Goal: Task Accomplishment & Management: Manage account settings

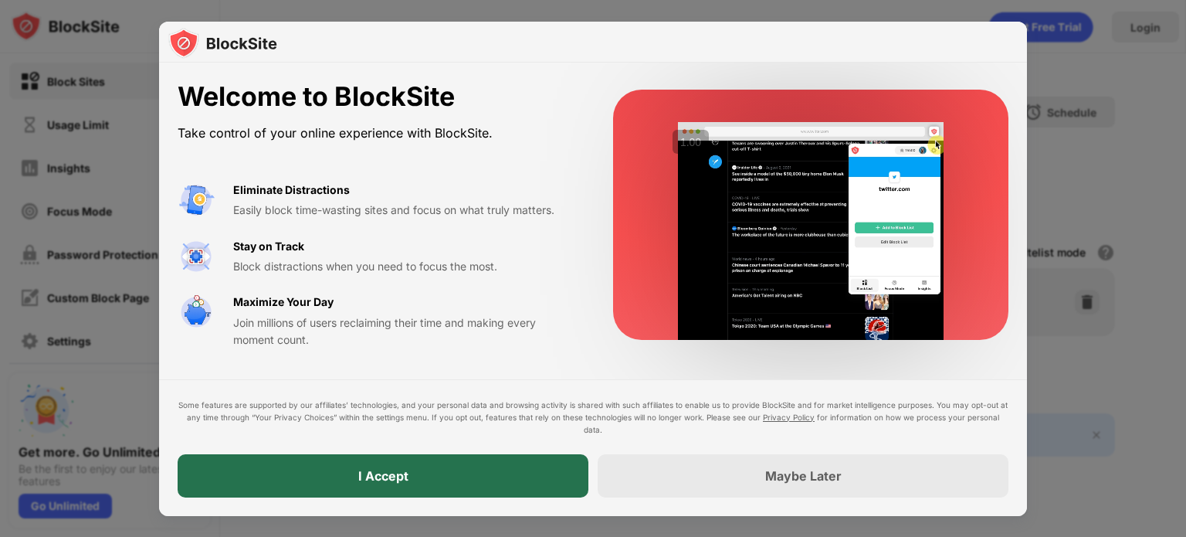
click at [495, 469] on div "I Accept" at bounding box center [383, 475] width 411 height 43
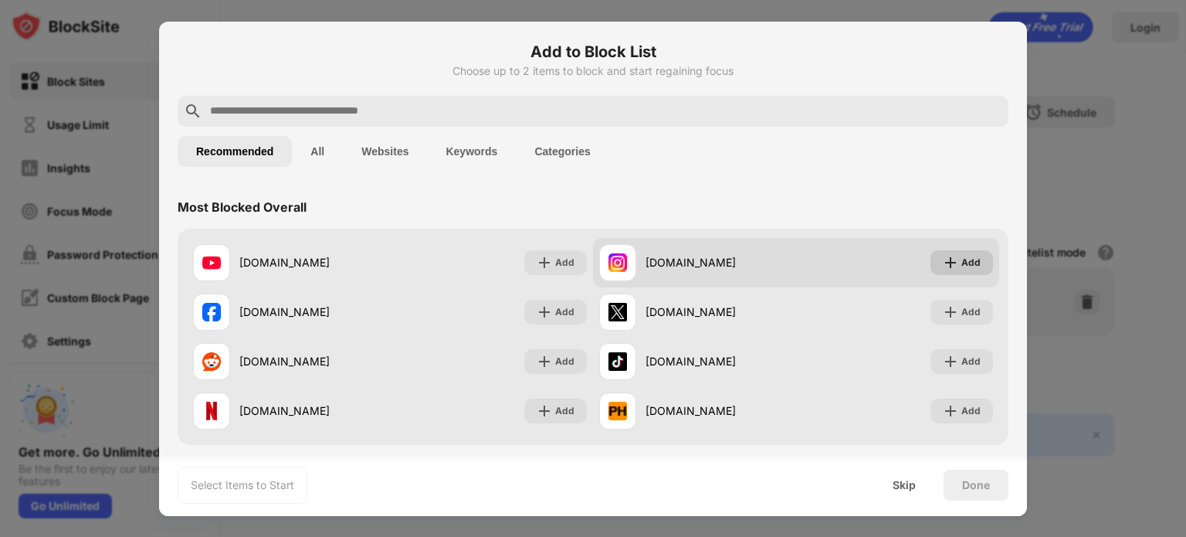
click at [967, 269] on div "Add" at bounding box center [970, 262] width 19 height 15
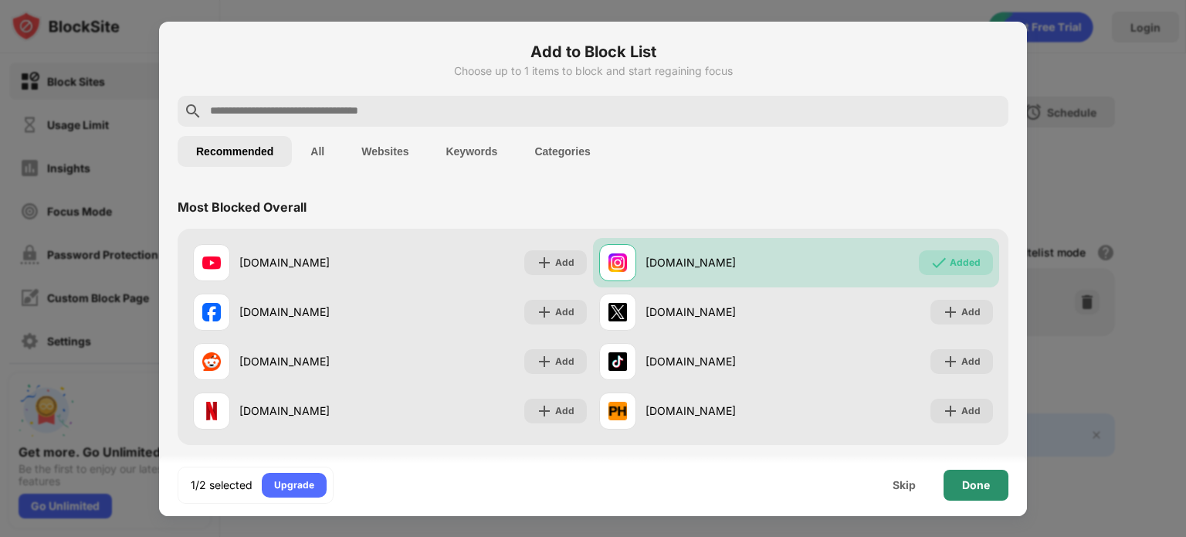
click at [988, 487] on div "Done" at bounding box center [976, 485] width 28 height 12
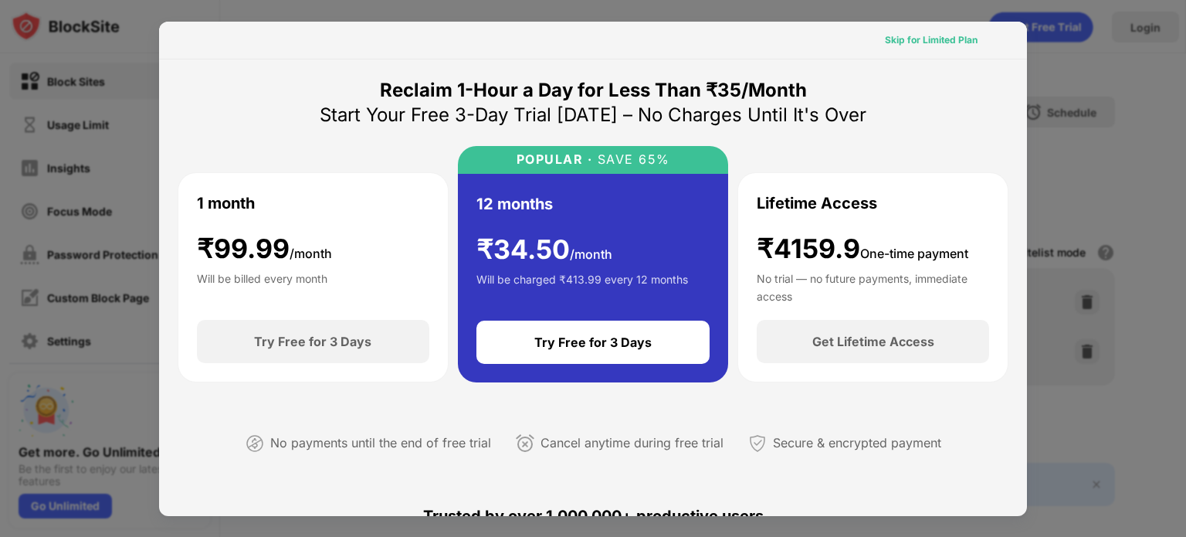
click at [923, 45] on div "Skip for Limited Plan" at bounding box center [931, 39] width 93 height 15
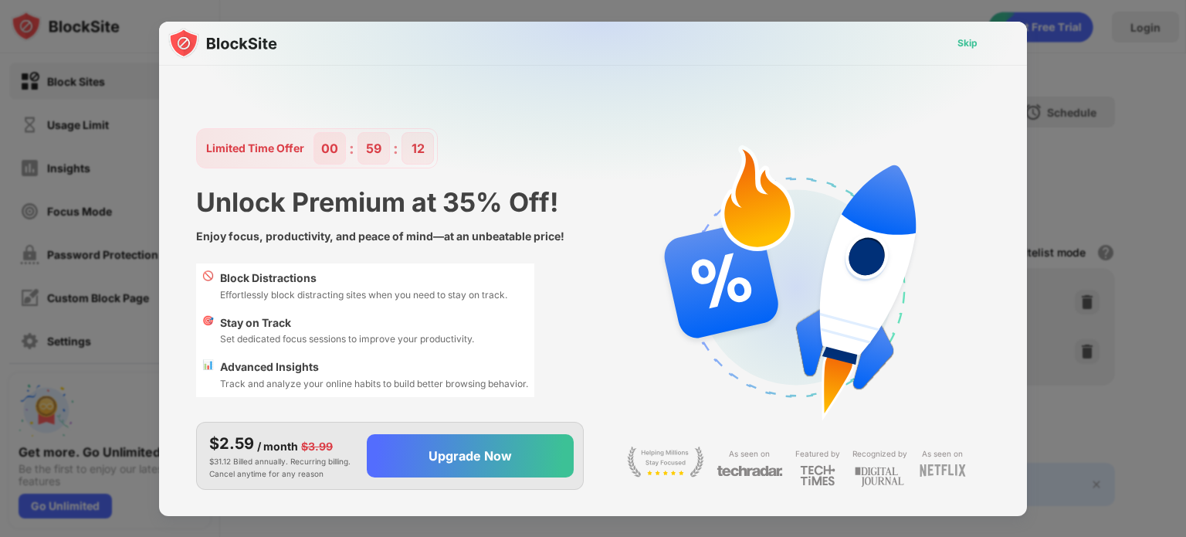
click at [966, 39] on div "Skip" at bounding box center [967, 43] width 20 height 15
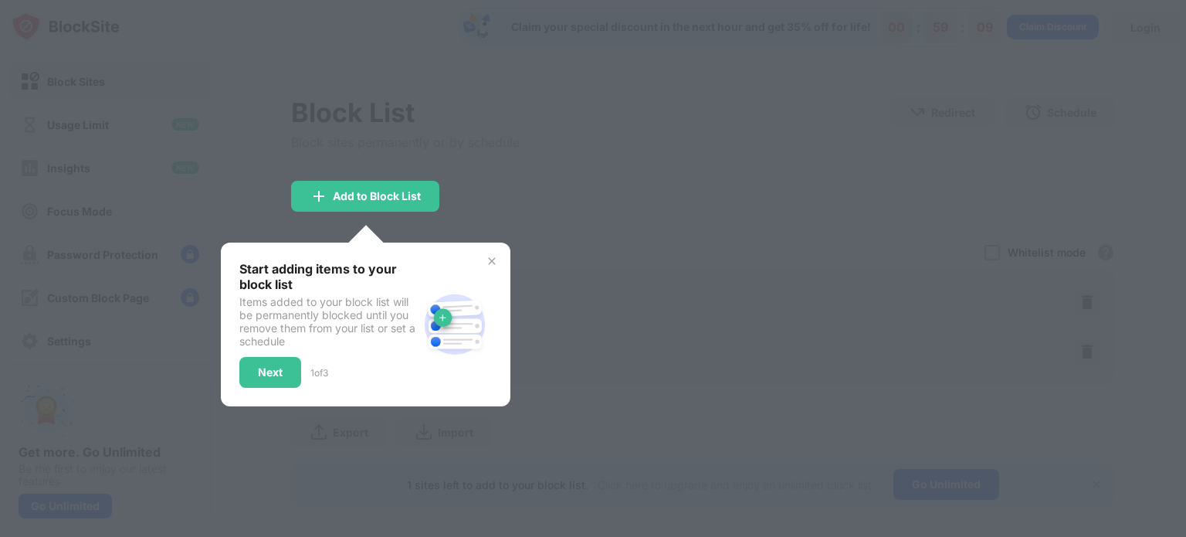
click at [500, 259] on div "Start adding items to your block list Items added to your block list will be pe…" at bounding box center [366, 324] width 290 height 164
click at [489, 259] on div "Start adding items to your block list Items added to your block list will be pe…" at bounding box center [366, 324] width 290 height 164
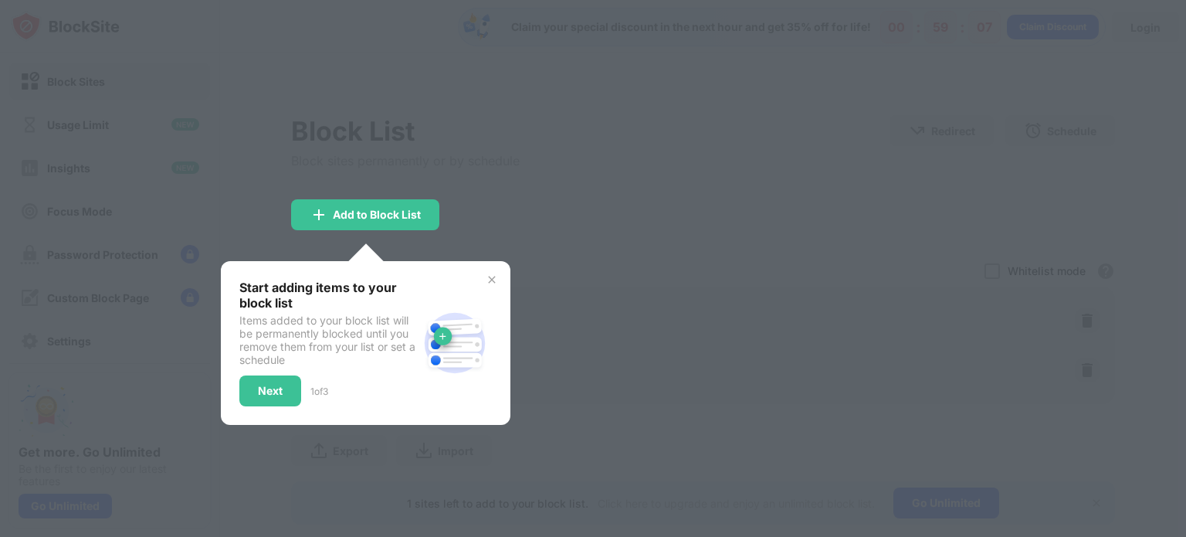
click at [497, 277] on div "Start adding items to your block list Items added to your block list will be pe…" at bounding box center [366, 343] width 290 height 164
click at [493, 276] on img at bounding box center [492, 279] width 12 height 12
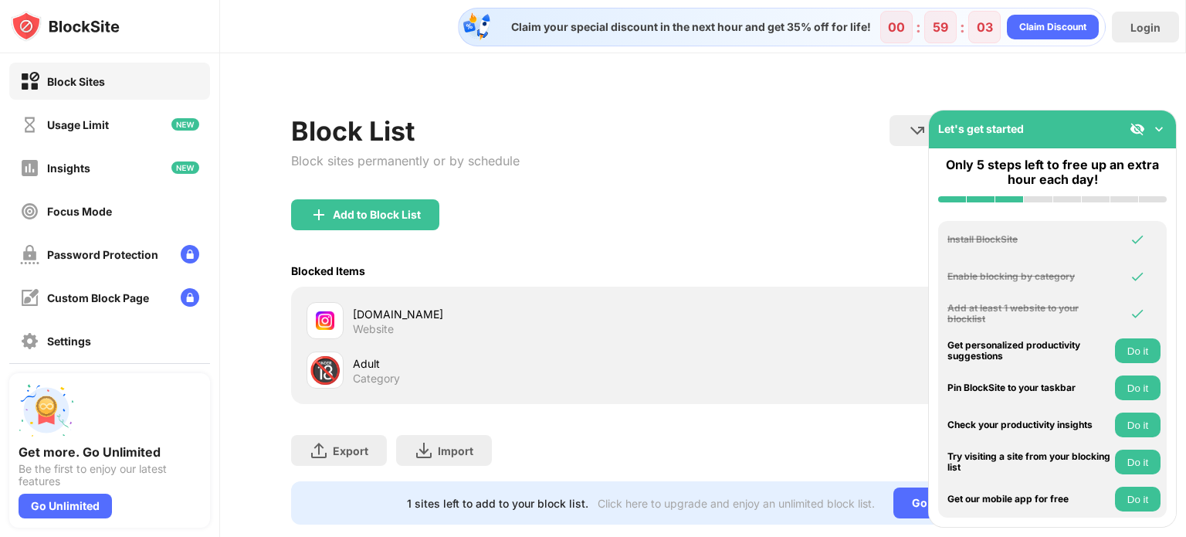
click at [1155, 130] on img at bounding box center [1158, 128] width 15 height 15
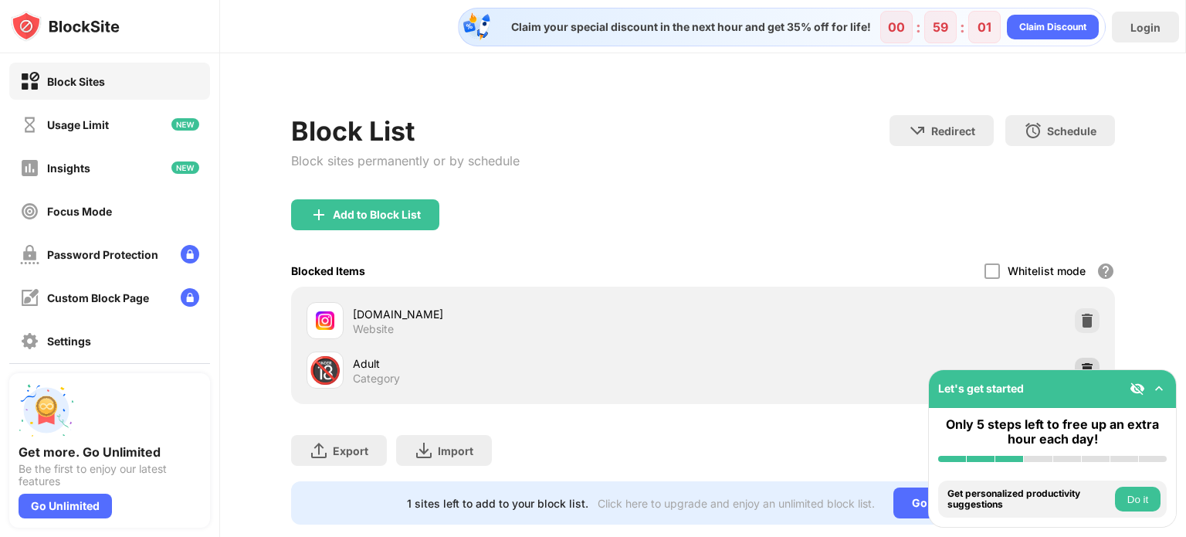
click at [1079, 367] on img at bounding box center [1086, 369] width 15 height 15
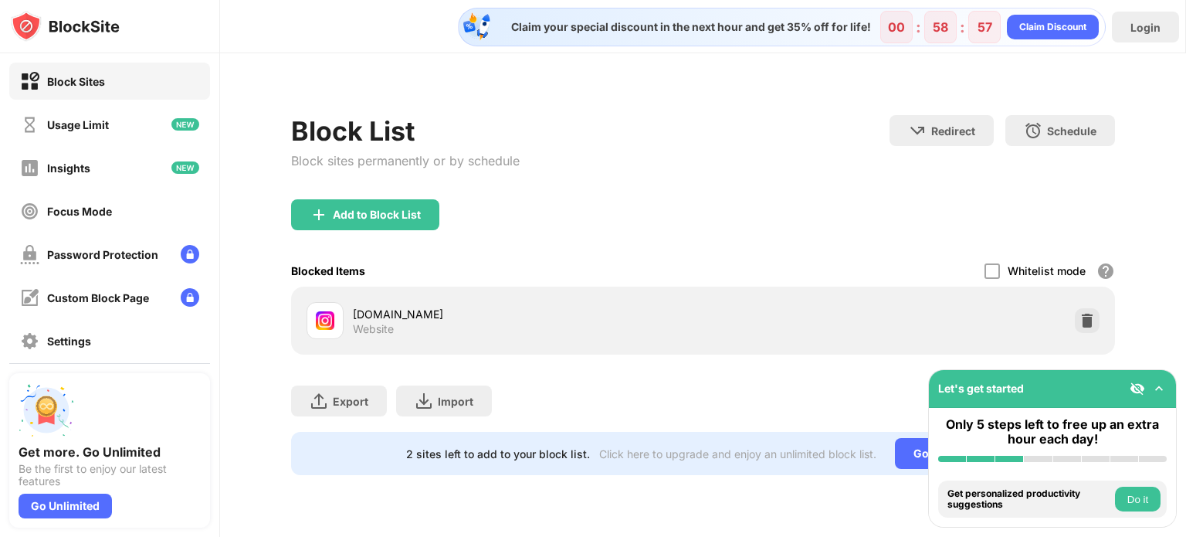
click at [1159, 388] on img at bounding box center [1158, 388] width 15 height 15
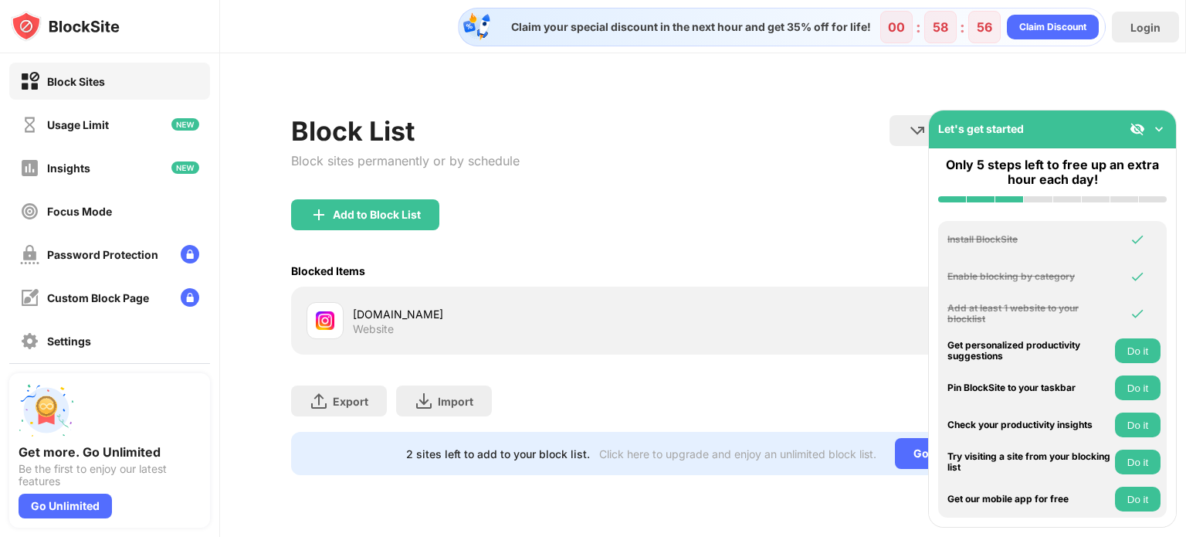
click at [757, 155] on div "Block List Block sites permanently or by schedule Redirect Choose a site to be …" at bounding box center [703, 157] width 824 height 84
click at [1072, 101] on div "Block List Block sites permanently or by schedule Redirect Choose a site to be …" at bounding box center [703, 286] width 824 height 378
click at [1156, 129] on img at bounding box center [1158, 128] width 15 height 15
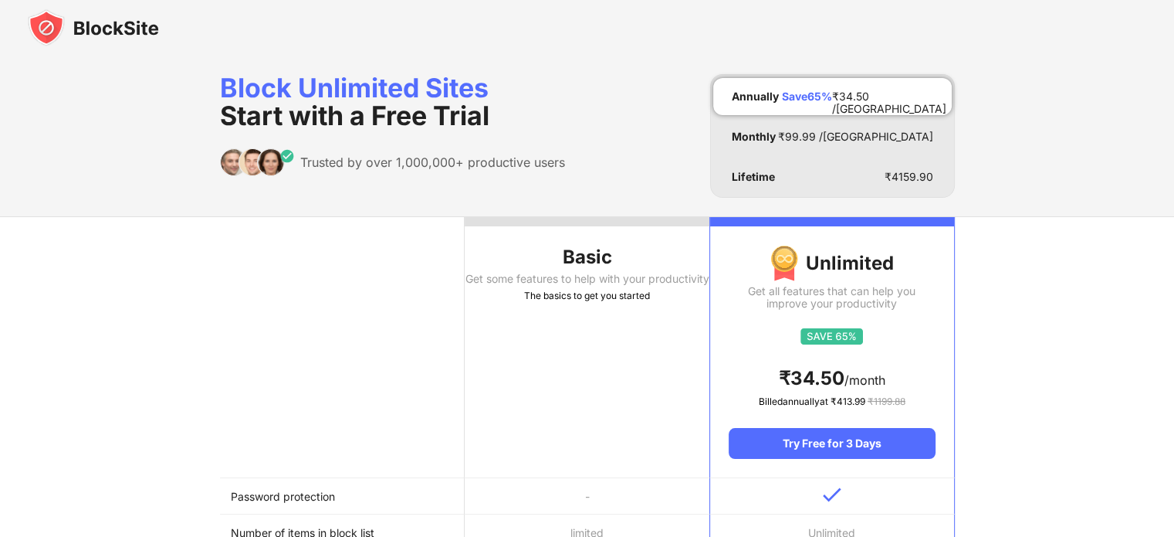
click at [142, 33] on img at bounding box center [93, 27] width 131 height 37
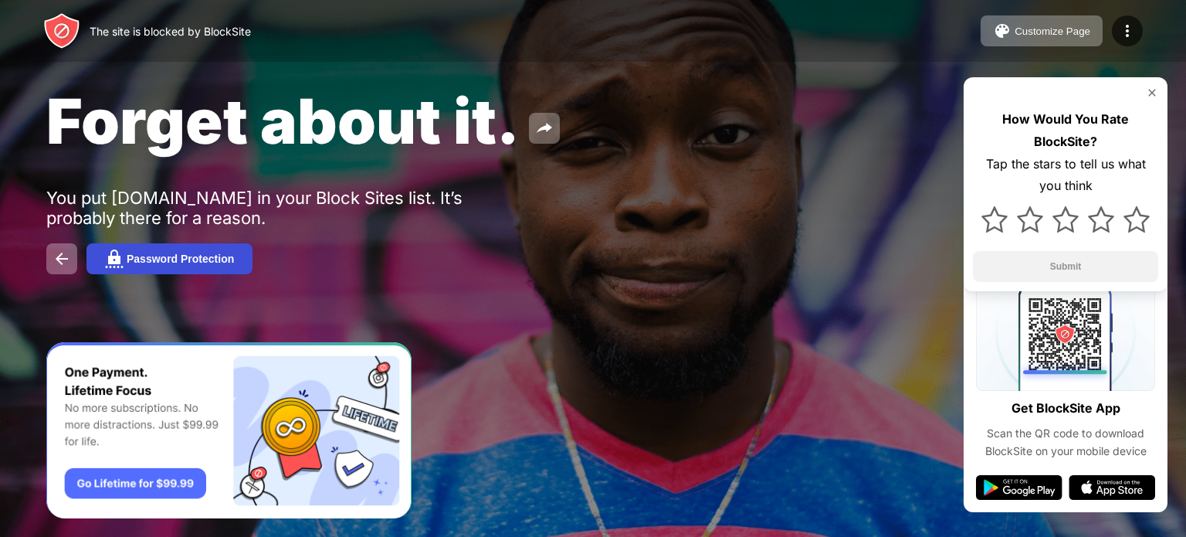
click at [202, 271] on button "Password Protection" at bounding box center [169, 258] width 166 height 31
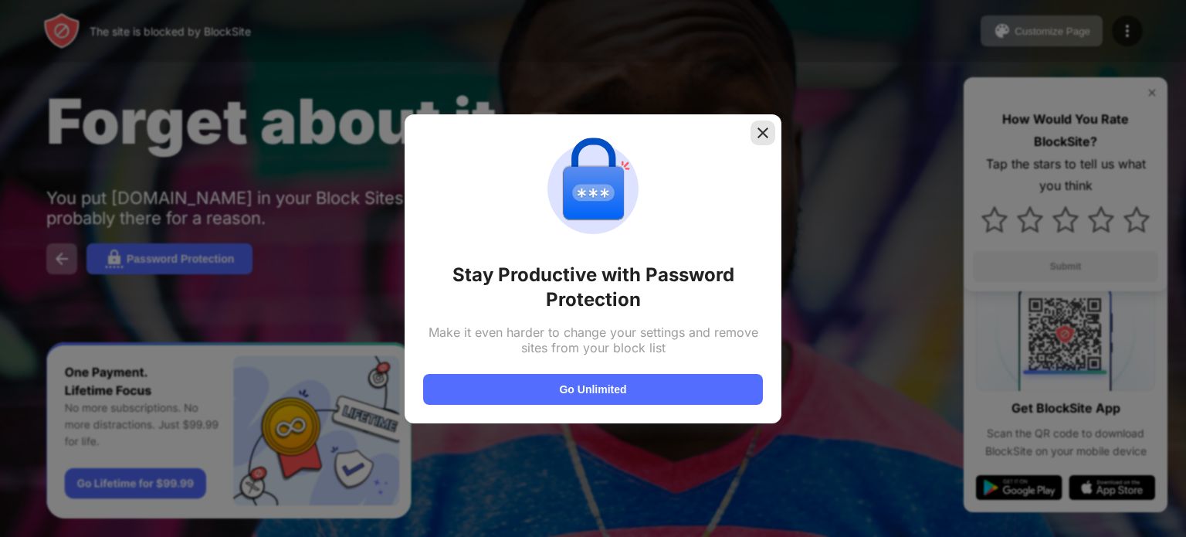
click at [768, 136] on img at bounding box center [762, 132] width 15 height 15
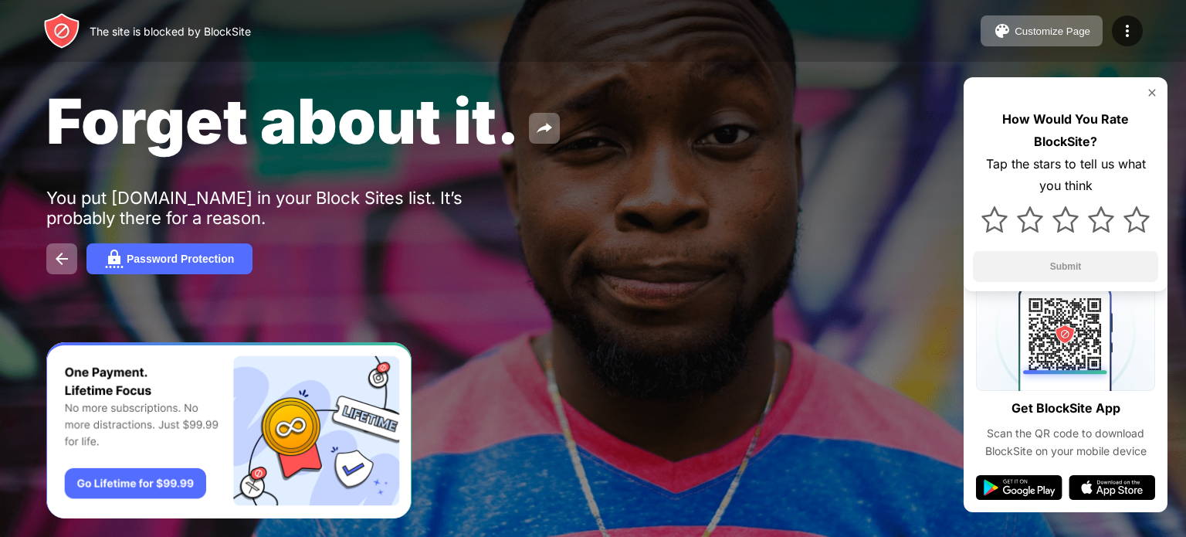
click at [1146, 89] on img at bounding box center [1152, 92] width 12 height 12
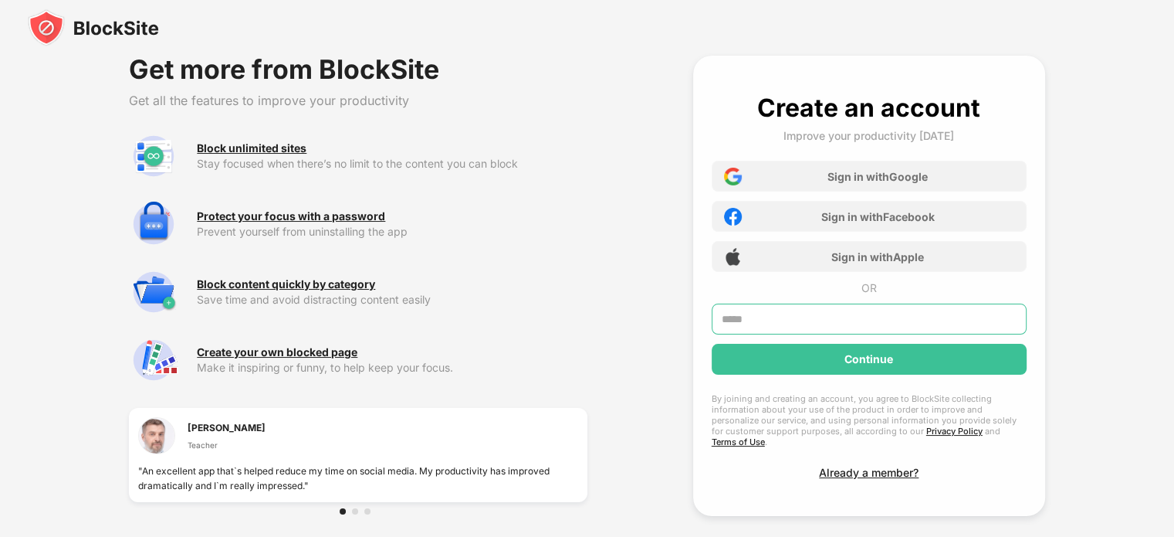
click at [904, 322] on input "text" at bounding box center [869, 318] width 315 height 31
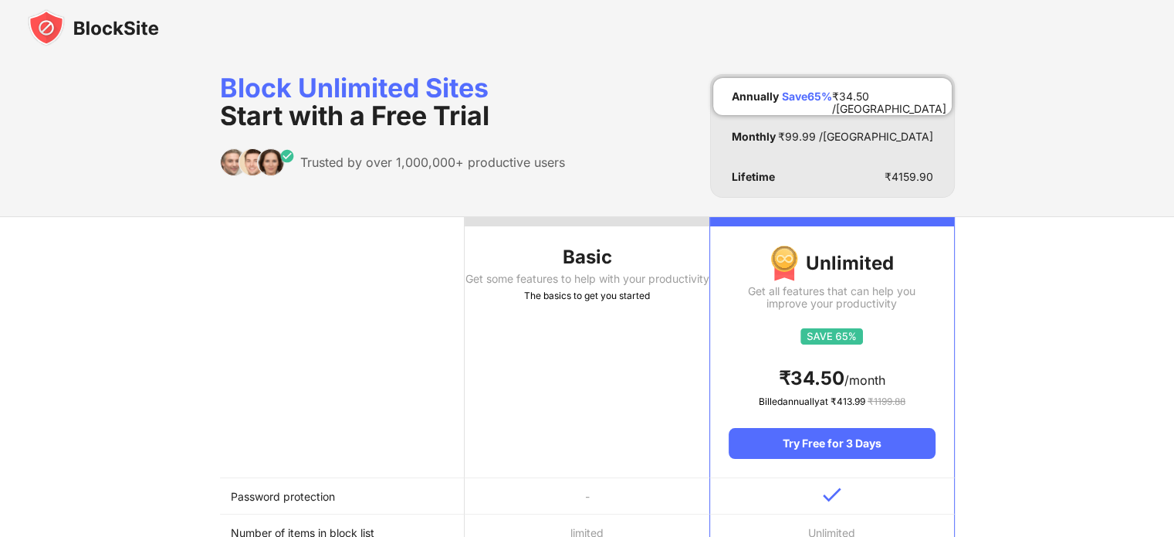
click at [634, 429] on th "Basic Get some features to help with your productivity The basics to get you st…" at bounding box center [587, 347] width 245 height 261
click at [593, 256] on div "Basic" at bounding box center [587, 257] width 245 height 25
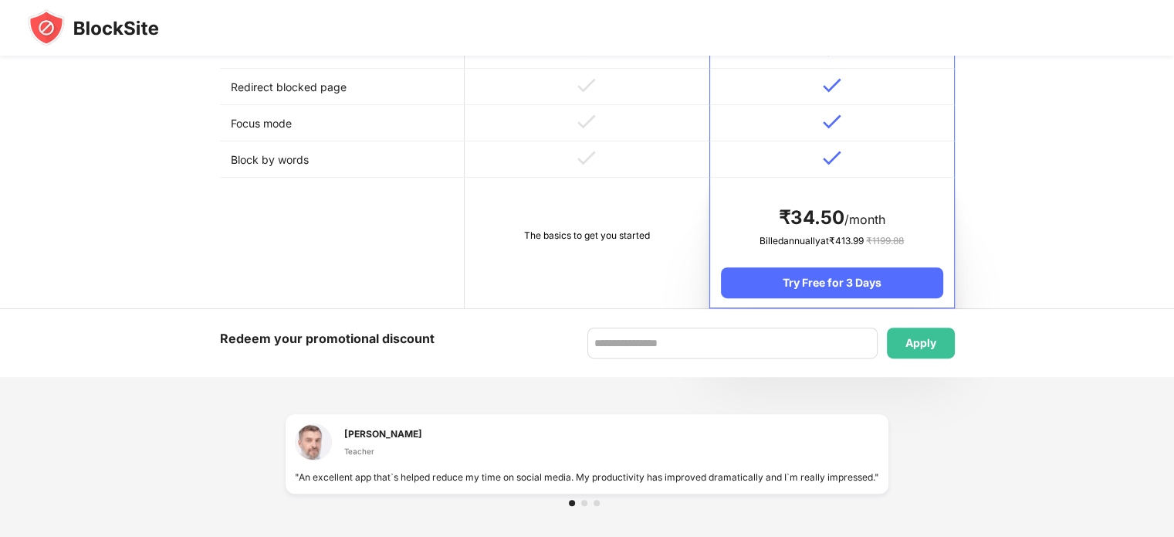
scroll to position [849, 0]
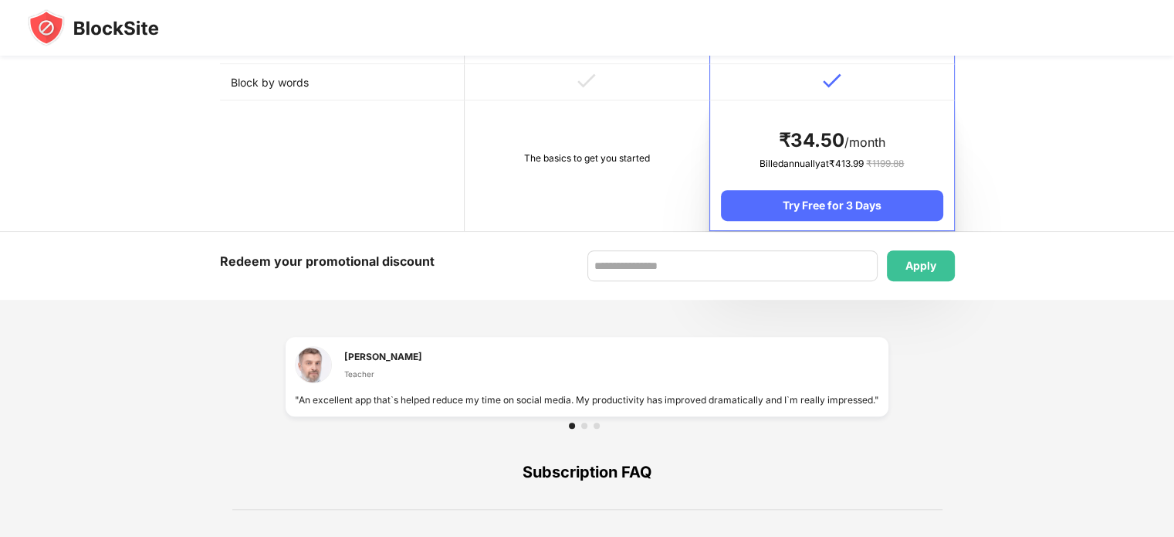
click at [580, 161] on div "The basics to get you started" at bounding box center [587, 158] width 223 height 15
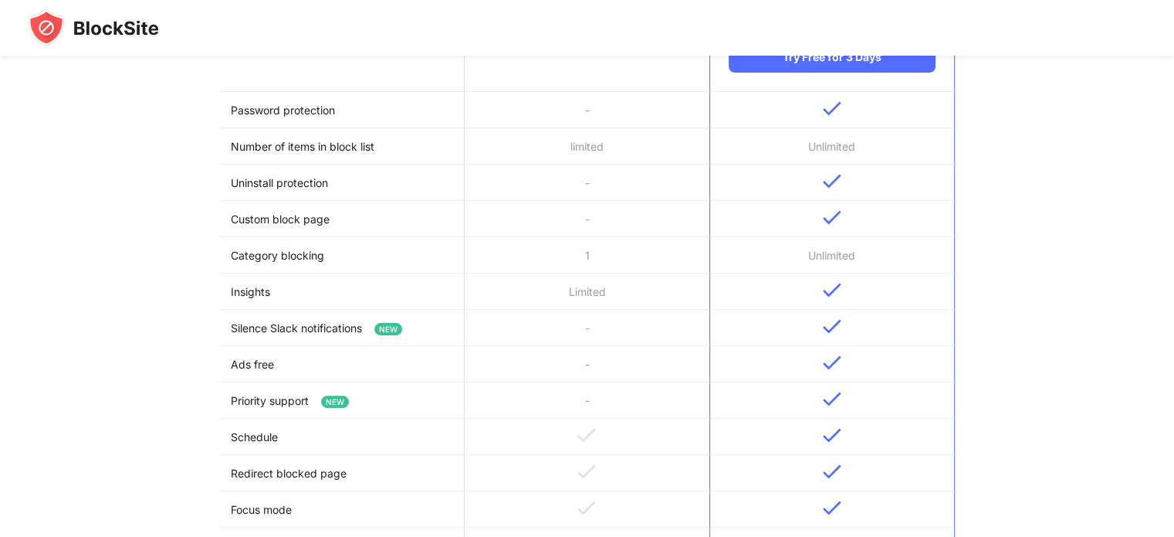
scroll to position [0, 0]
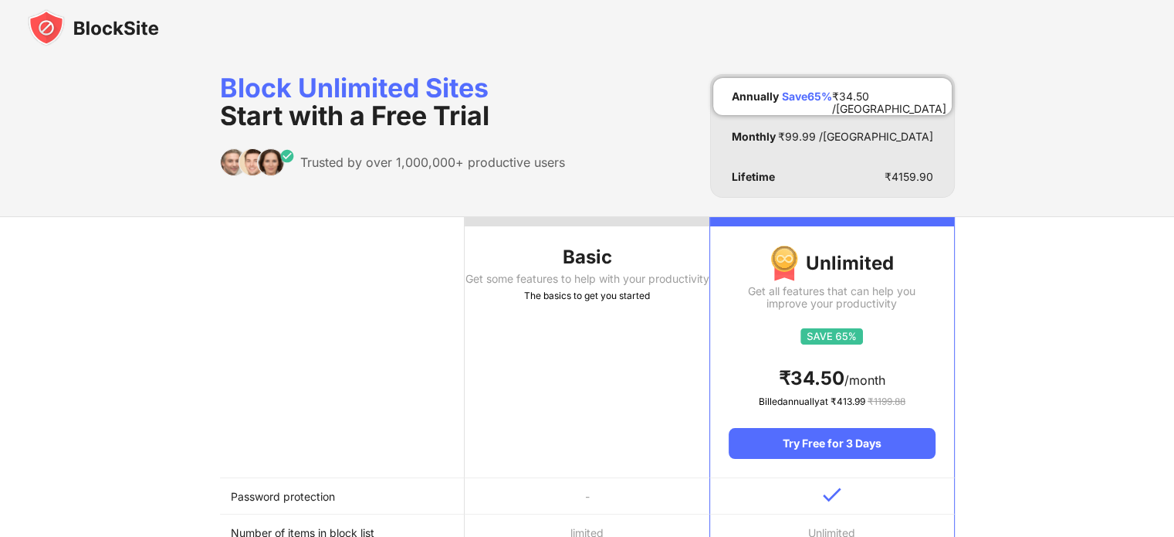
click at [387, 88] on div "Block Unlimited Sites Start with a Free Trial" at bounding box center [392, 102] width 345 height 56
click at [130, 25] on img at bounding box center [93, 27] width 131 height 37
